Goal: Information Seeking & Learning: Find specific fact

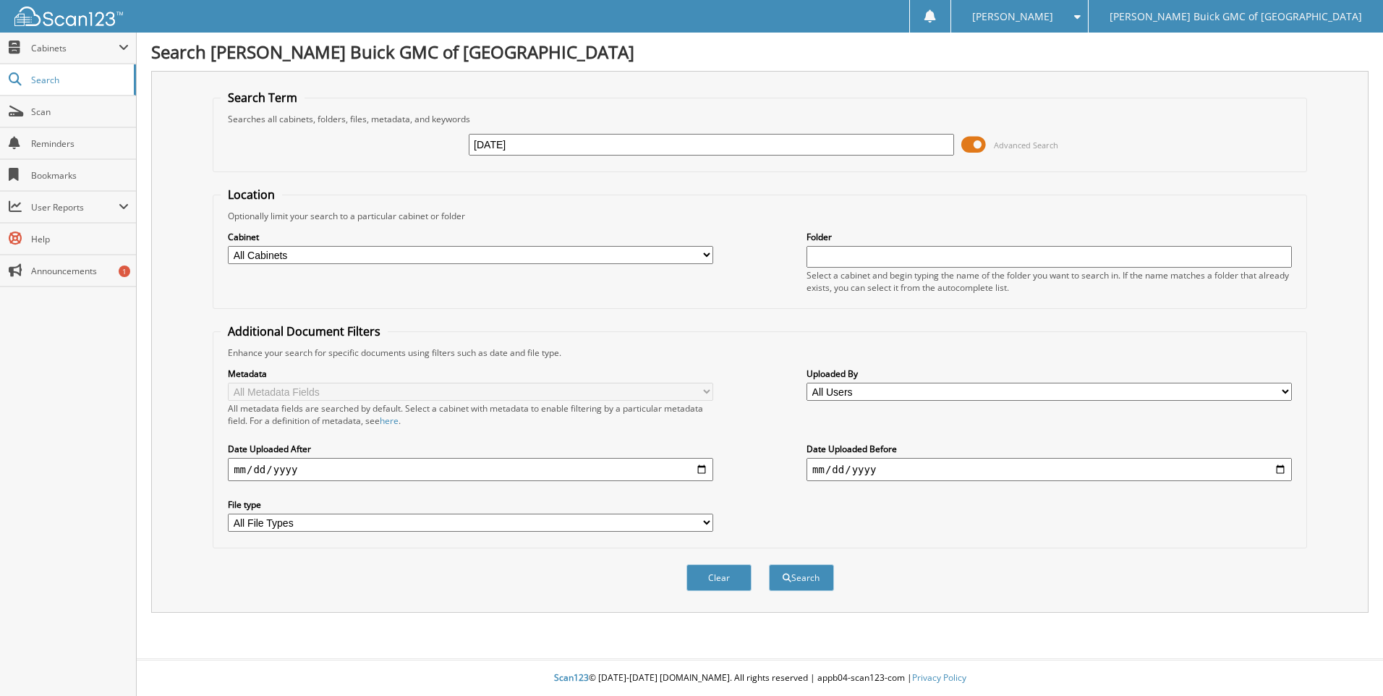
type input "[DATE]"
click at [769, 564] on button "Search" at bounding box center [801, 577] width 65 height 27
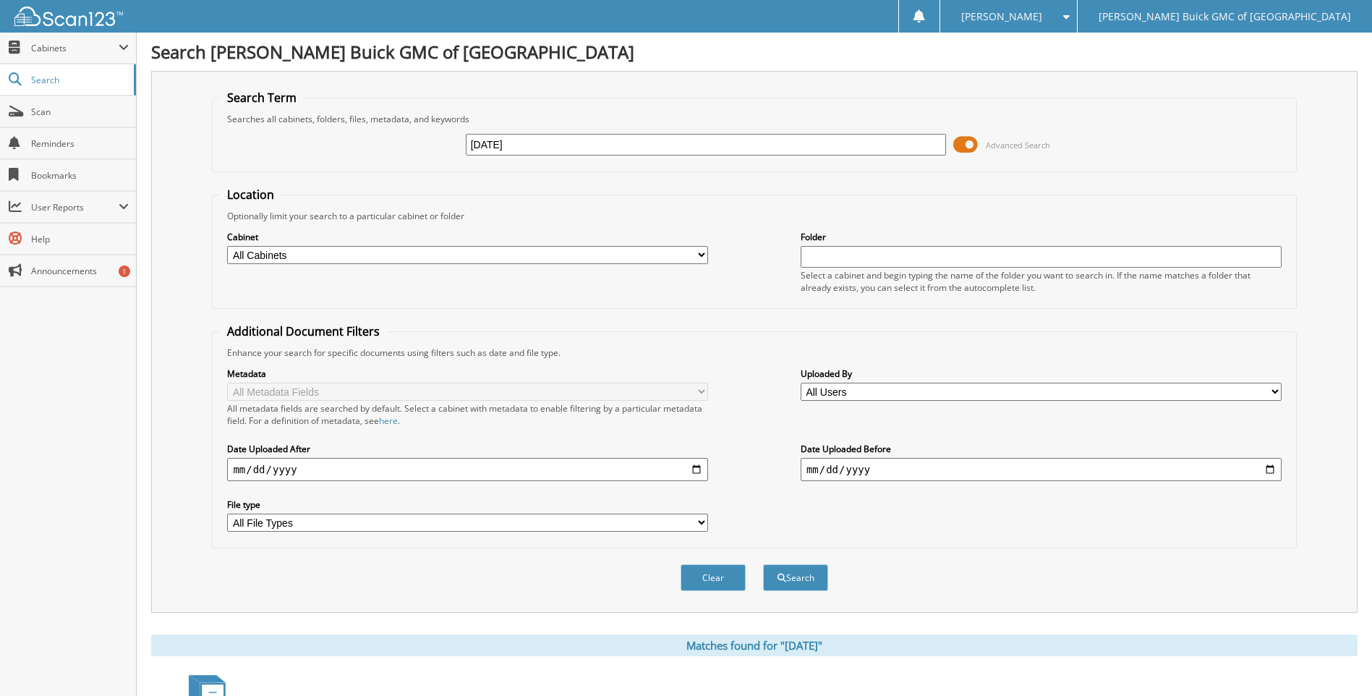
scroll to position [169, 0]
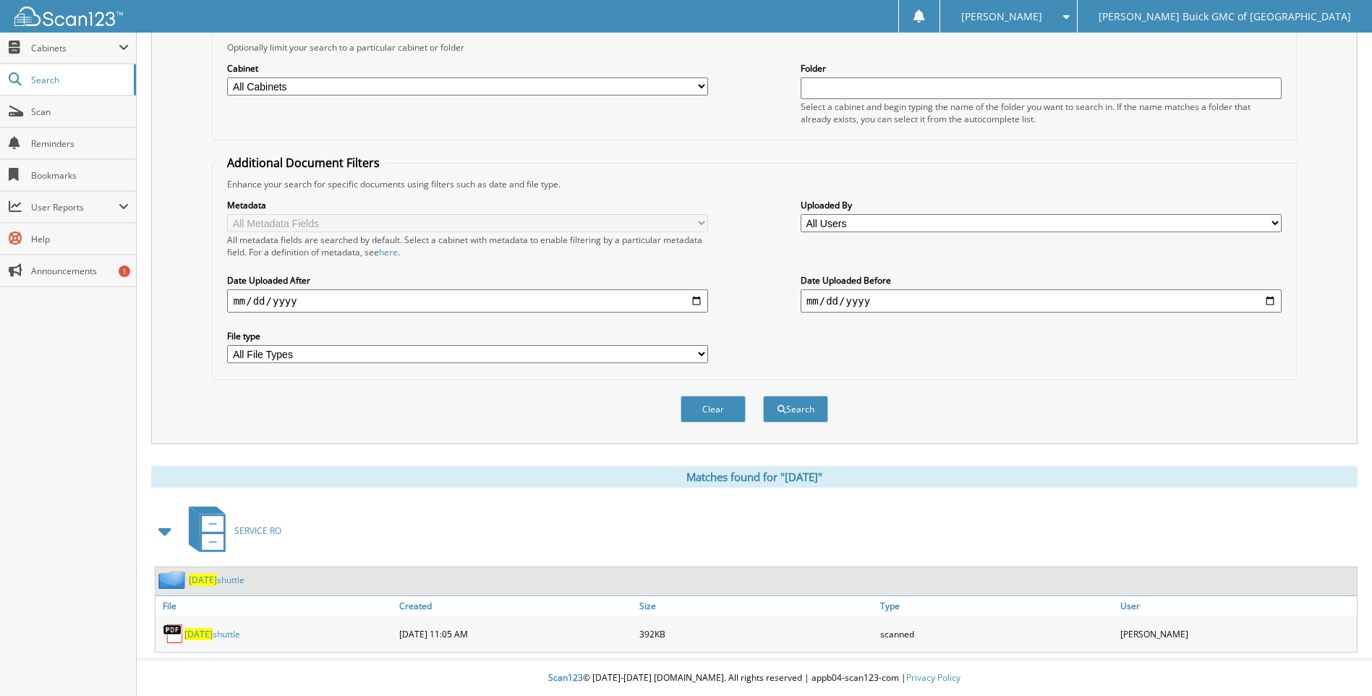
click at [211, 632] on span "[DATE]" at bounding box center [198, 634] width 28 height 12
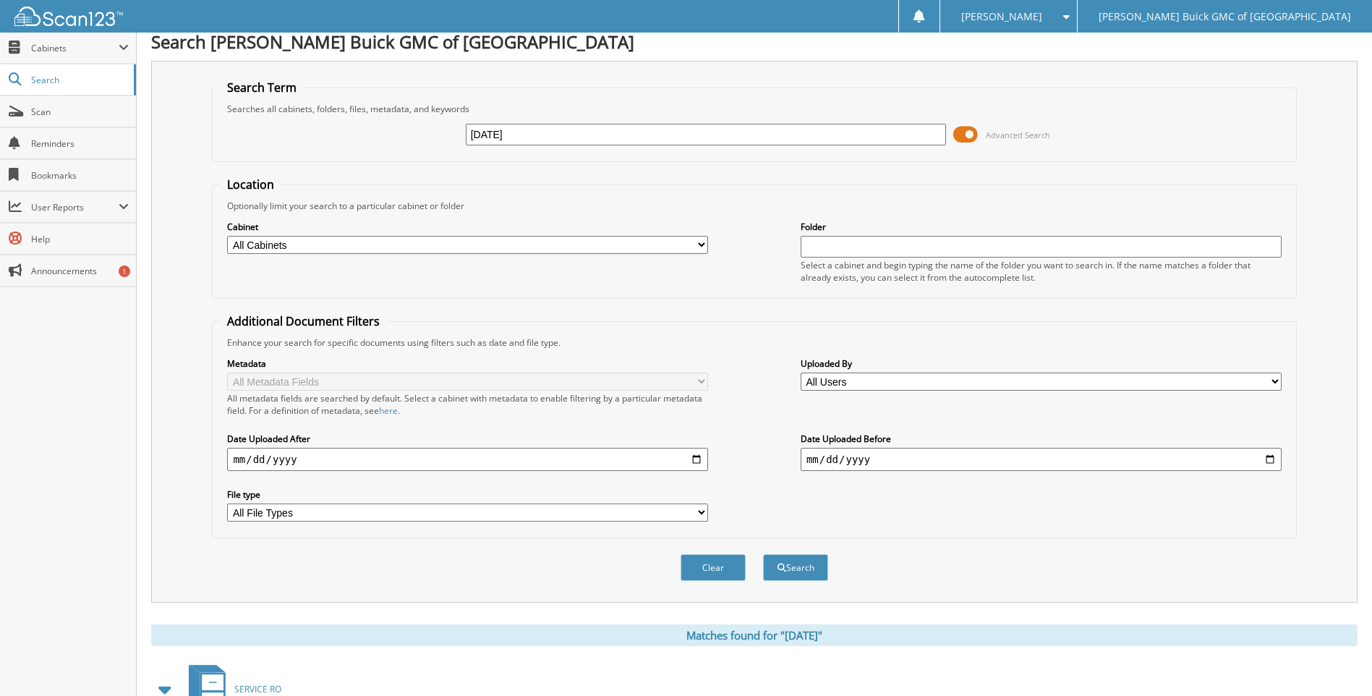
scroll to position [0, 0]
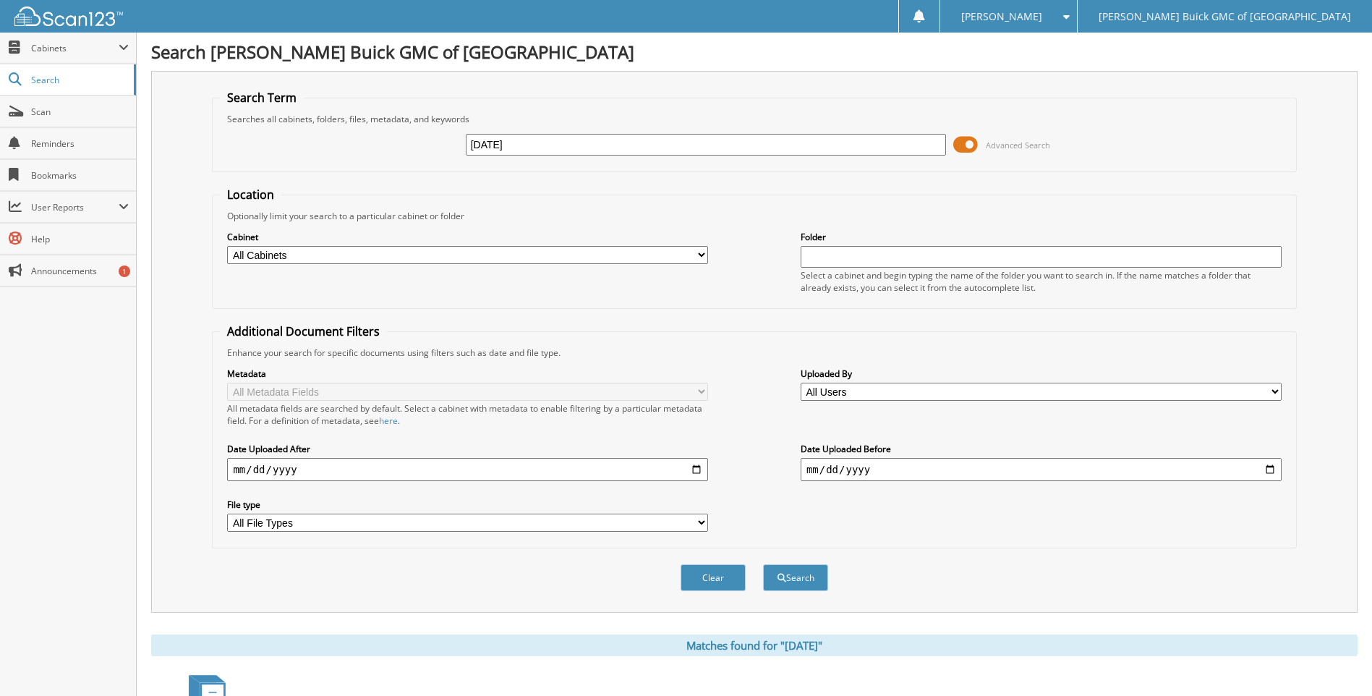
click at [603, 140] on input "[DATE]" at bounding box center [706, 145] width 481 height 22
type input "2025-09-05"
click at [763, 564] on button "Search" at bounding box center [795, 577] width 65 height 27
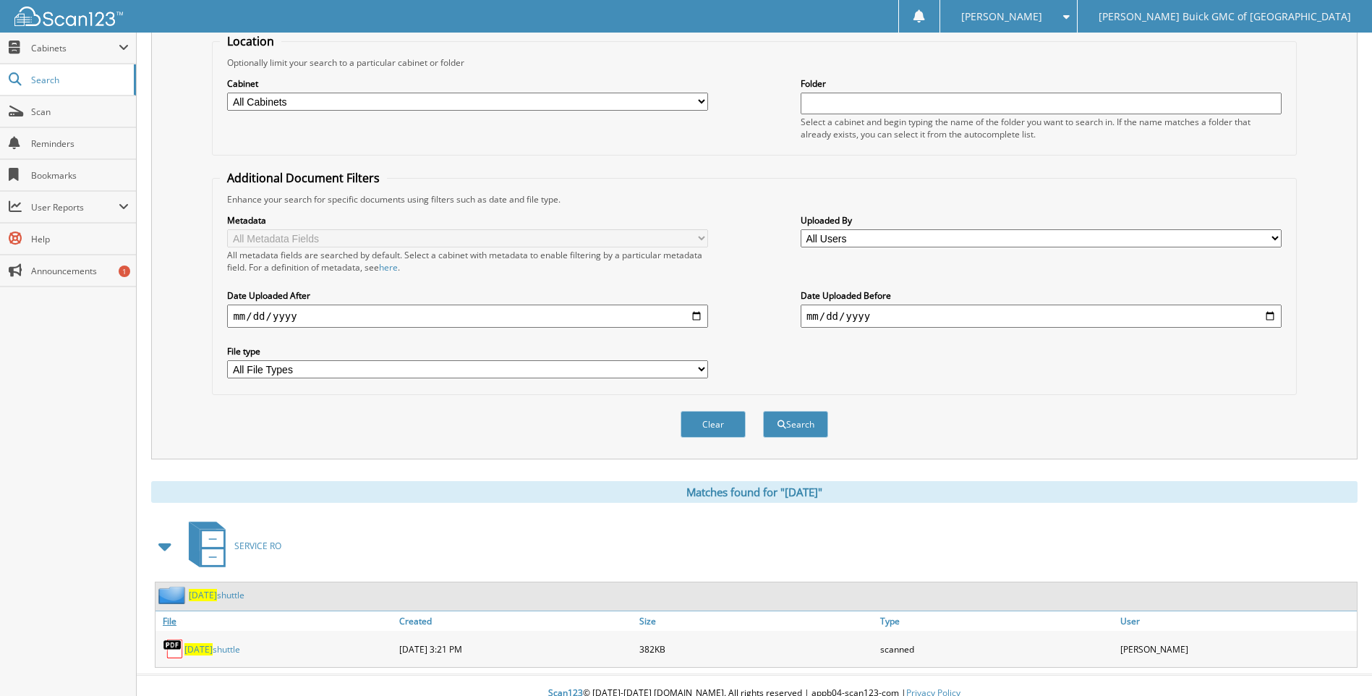
scroll to position [169, 0]
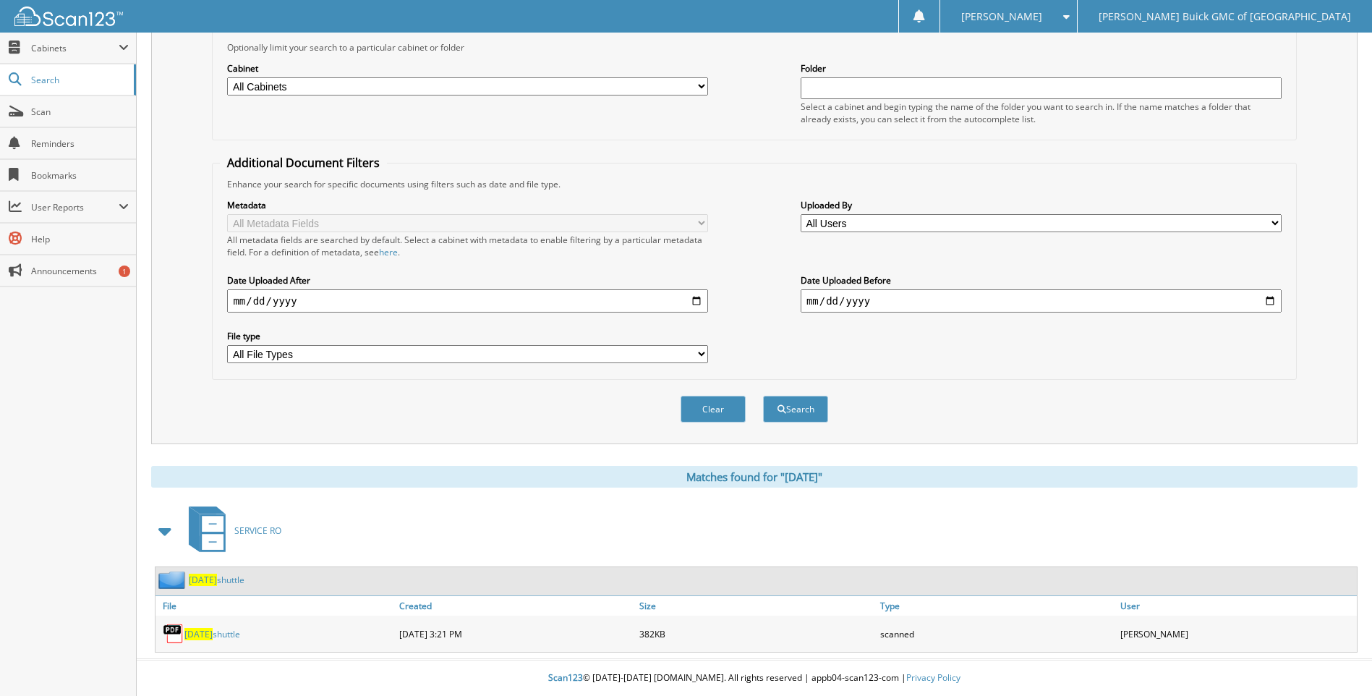
click at [213, 632] on span "2025-09-05" at bounding box center [198, 634] width 28 height 12
